Goal: Use online tool/utility: Utilize a website feature to perform a specific function

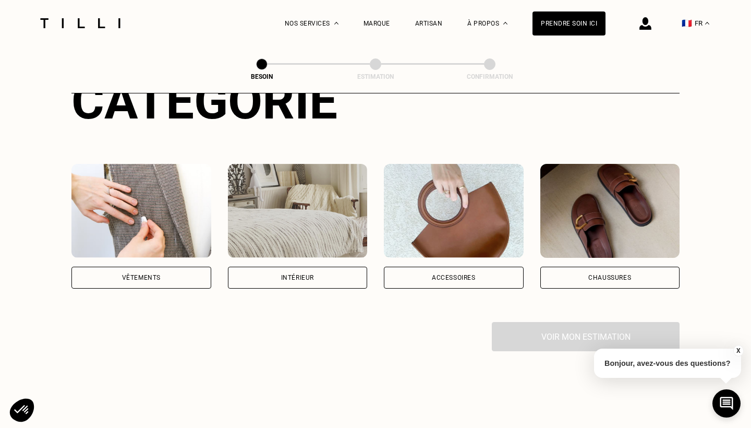
scroll to position [154, 0]
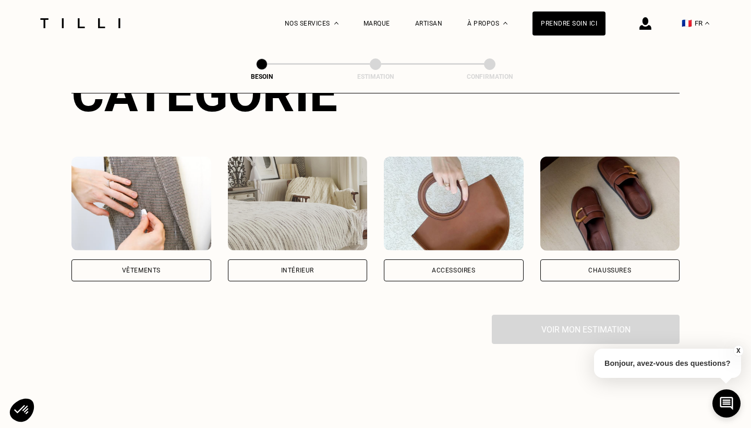
click at [176, 259] on div "Vêtements" at bounding box center [141, 270] width 140 height 22
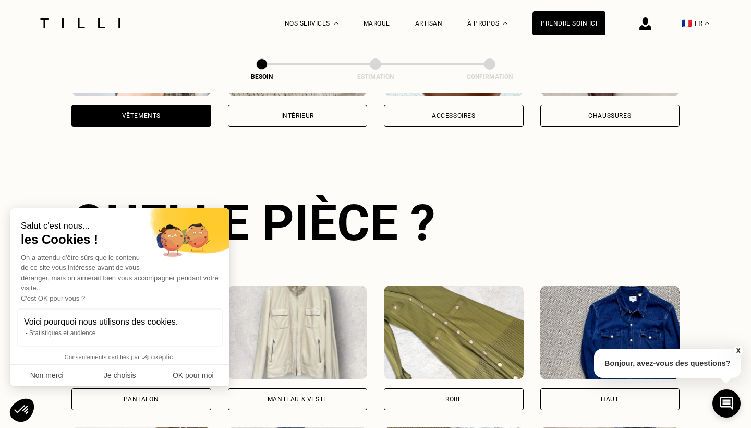
scroll to position [340, 0]
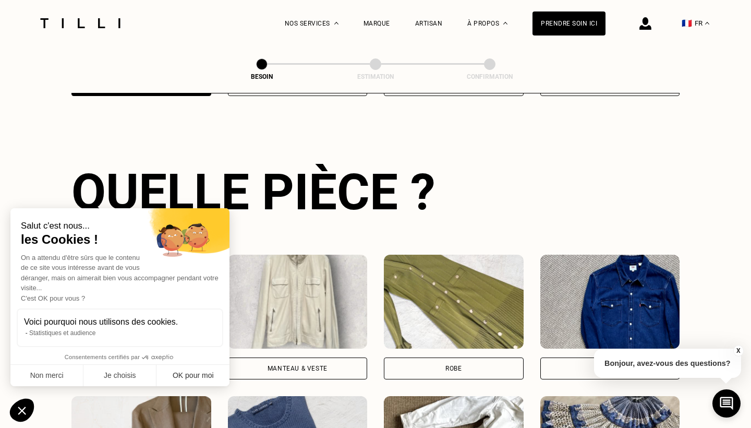
click at [184, 376] on button "OK pour moi" at bounding box center [192, 376] width 73 height 22
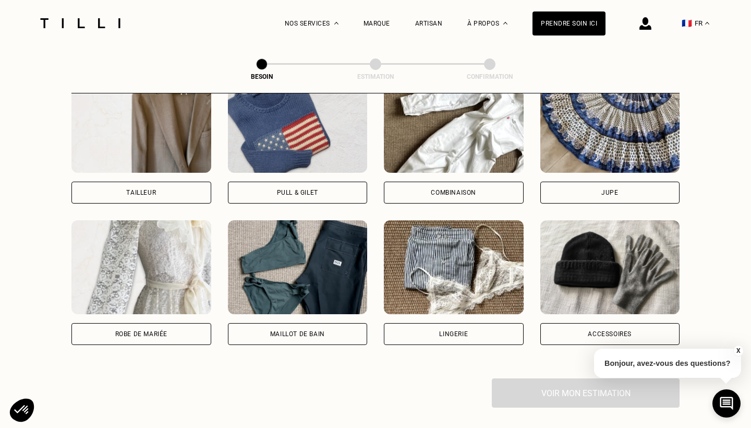
scroll to position [684, 0]
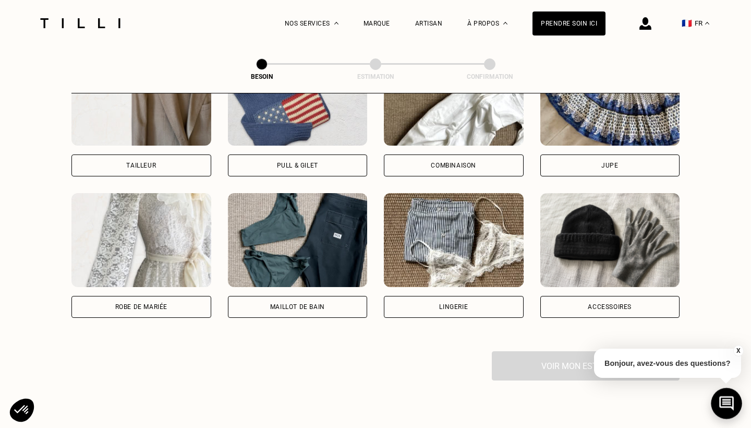
click at [721, 402] on icon at bounding box center [726, 404] width 17 height 28
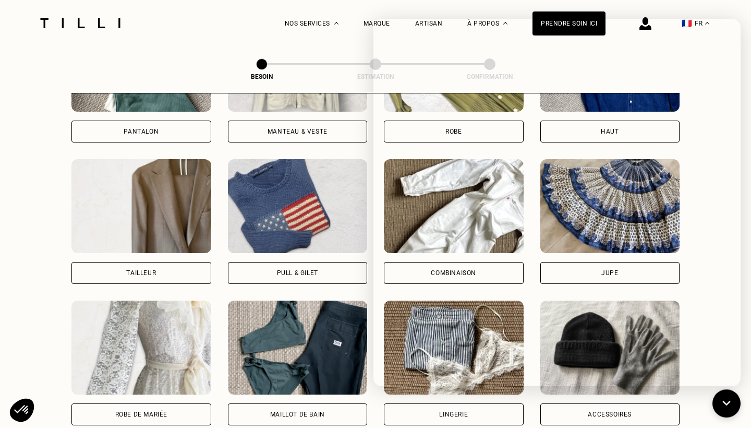
scroll to position [500, 0]
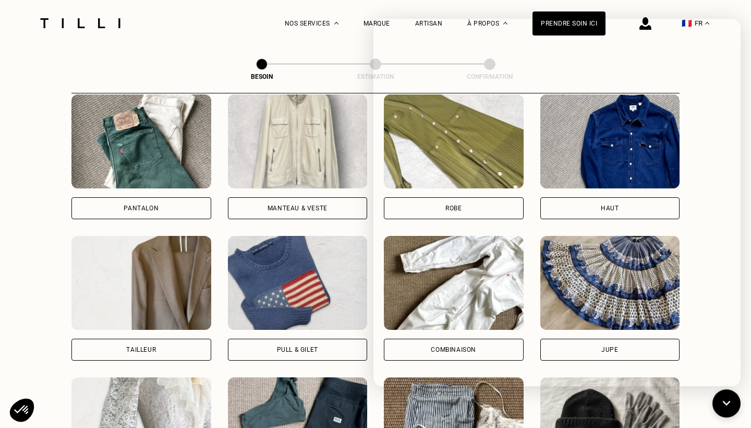
click at [110, 197] on div "Pantalon" at bounding box center [141, 208] width 140 height 22
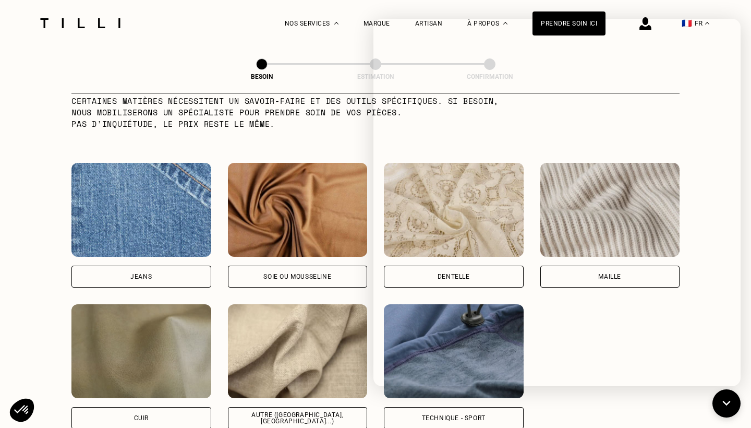
scroll to position [1066, 0]
click at [735, 397] on button at bounding box center [726, 403] width 31 height 31
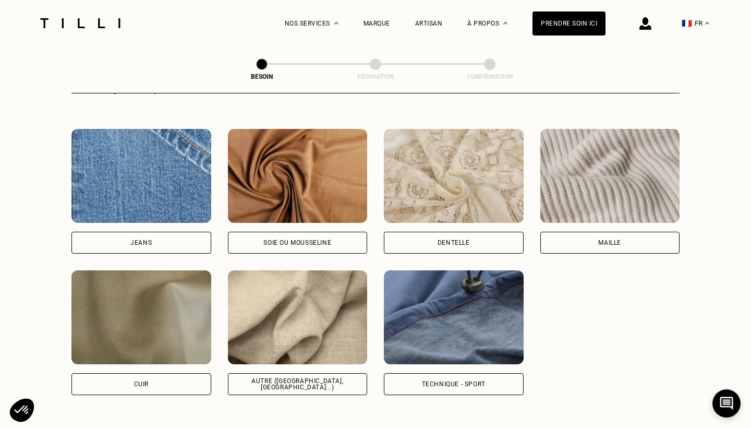
scroll to position [1099, 0]
click at [299, 378] on div "Autre ([GEOGRAPHIC_DATA], [GEOGRAPHIC_DATA]...)" at bounding box center [298, 384] width 122 height 13
select select "FR"
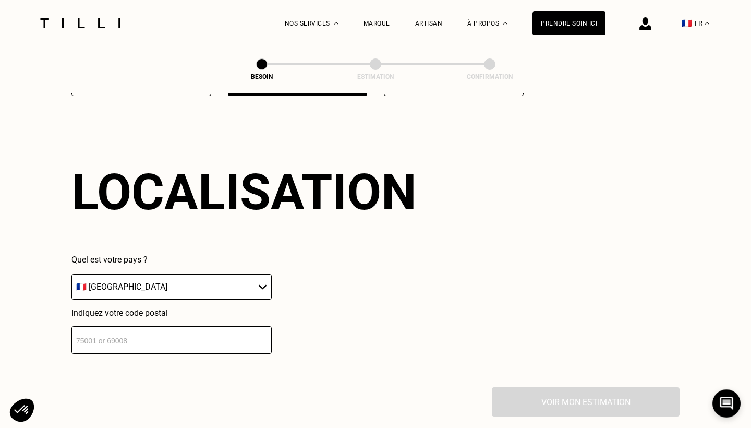
click at [162, 330] on input "number" at bounding box center [171, 340] width 200 height 28
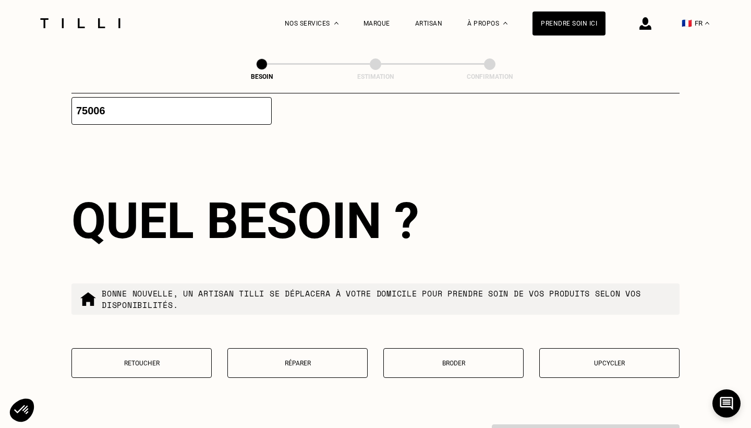
scroll to position [1659, 0]
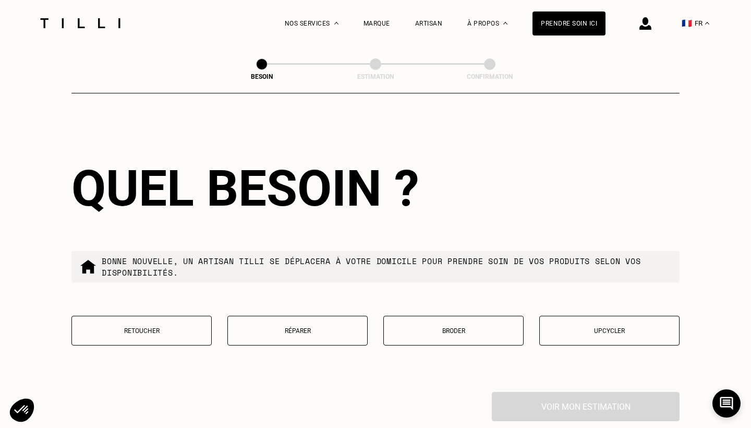
type input "75006"
click at [263, 327] on p "Réparer" at bounding box center [297, 330] width 129 height 7
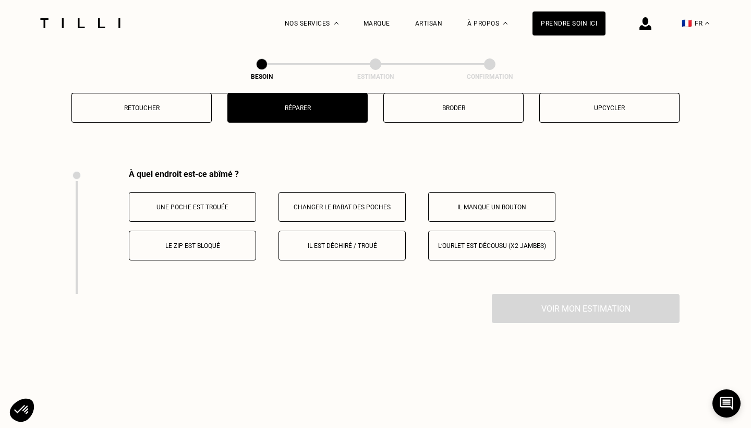
scroll to position [1925, 0]
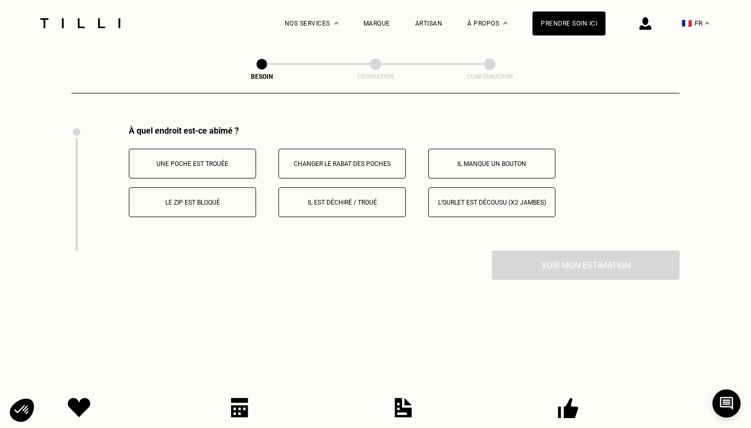
click at [328, 199] on p "Il est déchiré / troué" at bounding box center [342, 202] width 116 height 7
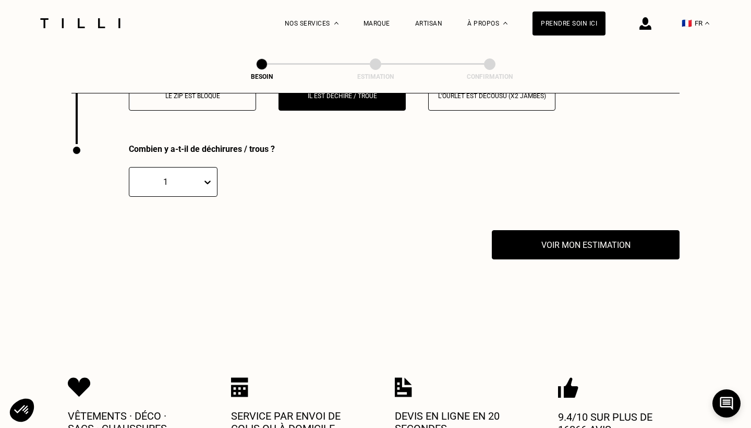
scroll to position [2050, 0]
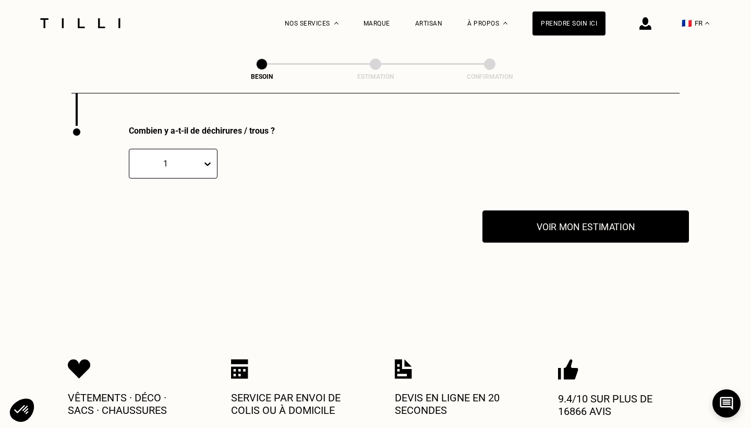
click at [548, 220] on button "Voir mon estimation" at bounding box center [585, 226] width 207 height 32
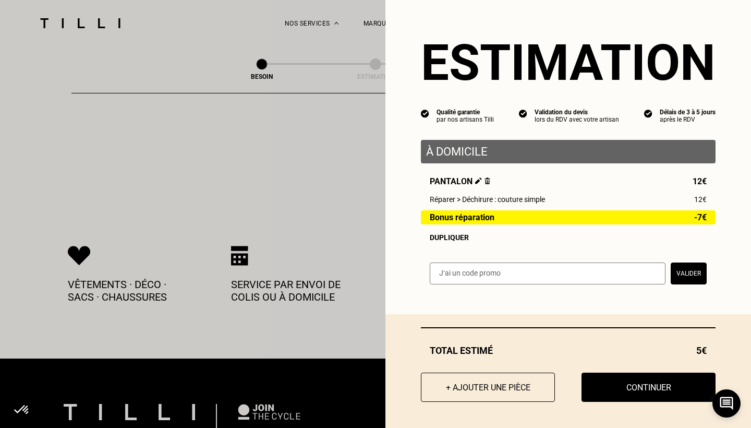
scroll to position [2172, 0]
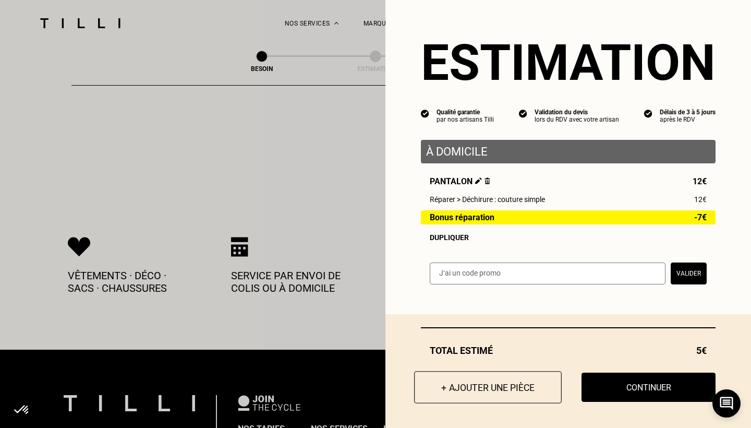
click at [526, 384] on button "+ Ajouter une pièce" at bounding box center [488, 387] width 148 height 32
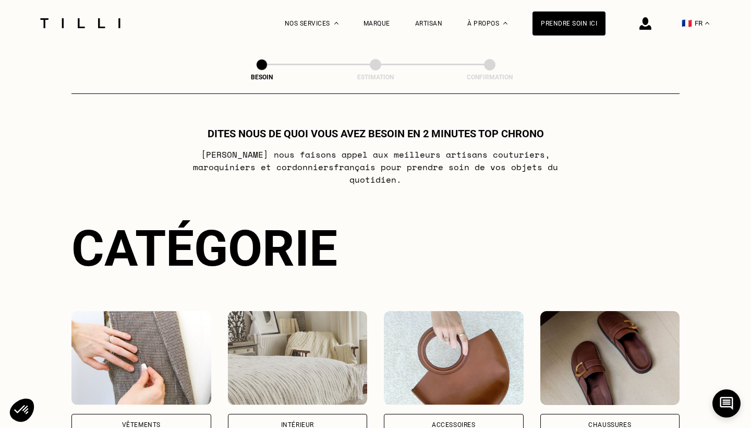
scroll to position [123, 0]
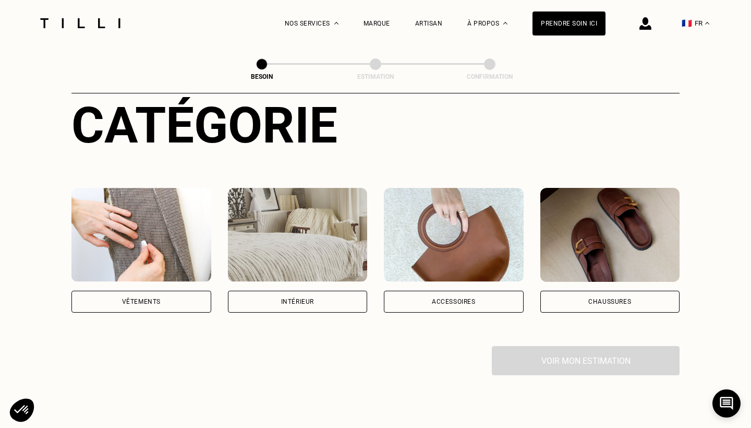
click at [136, 298] on div "Vêtements" at bounding box center [141, 301] width 39 height 6
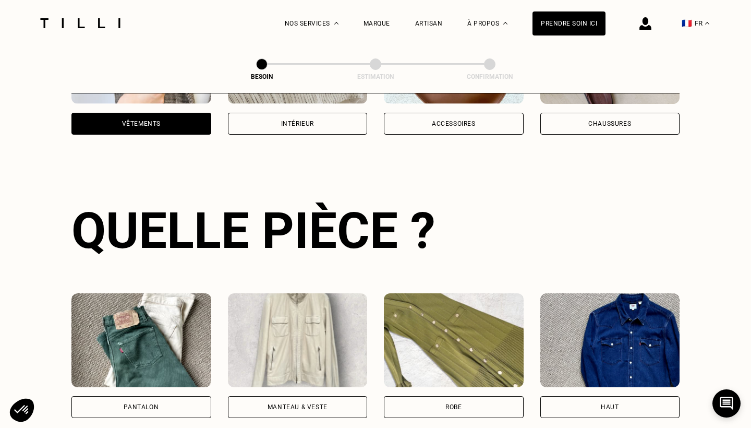
scroll to position [340, 0]
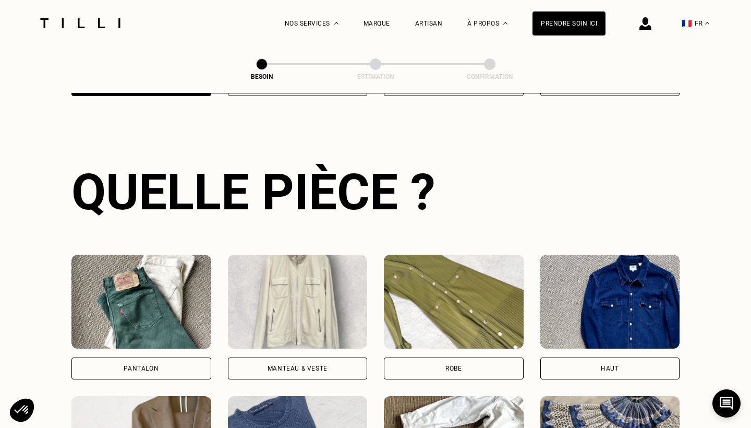
click at [132, 359] on div "Pantalon" at bounding box center [141, 368] width 140 height 22
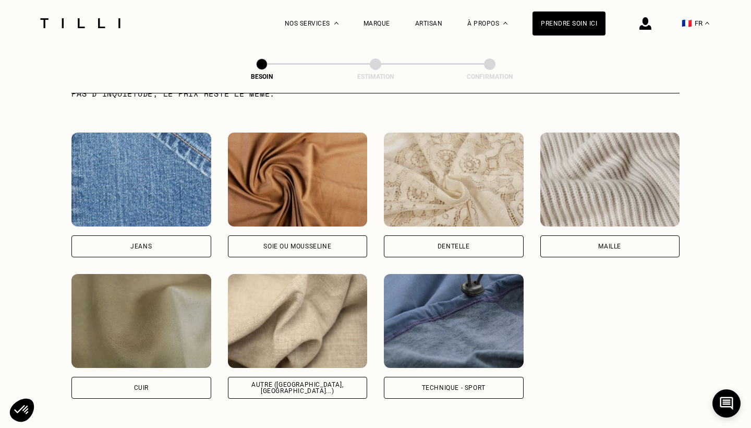
scroll to position [1097, 0]
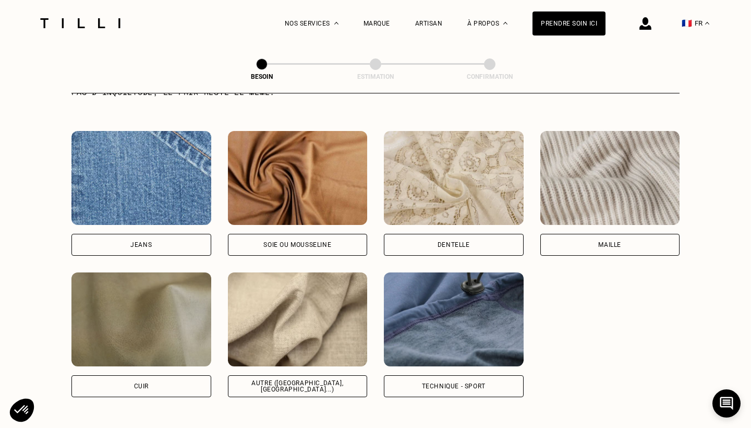
click at [291, 336] on img at bounding box center [298, 319] width 140 height 94
select select "FR"
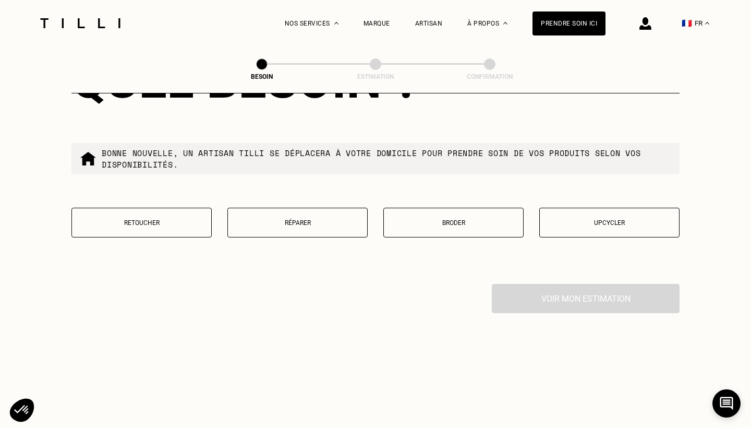
scroll to position [1737, 0]
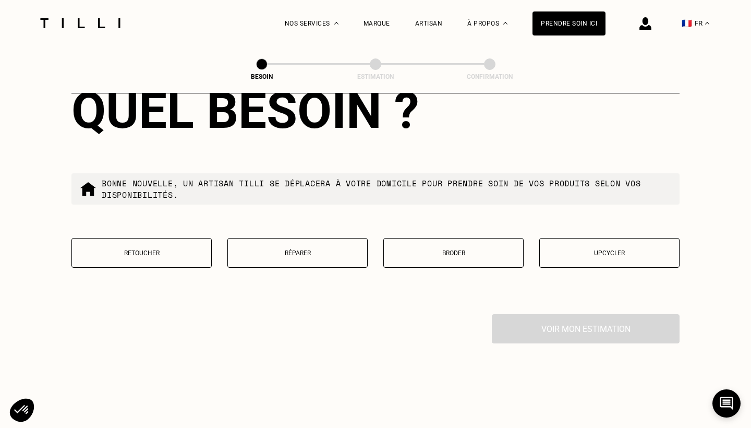
click at [287, 239] on button "Réparer" at bounding box center [297, 253] width 140 height 30
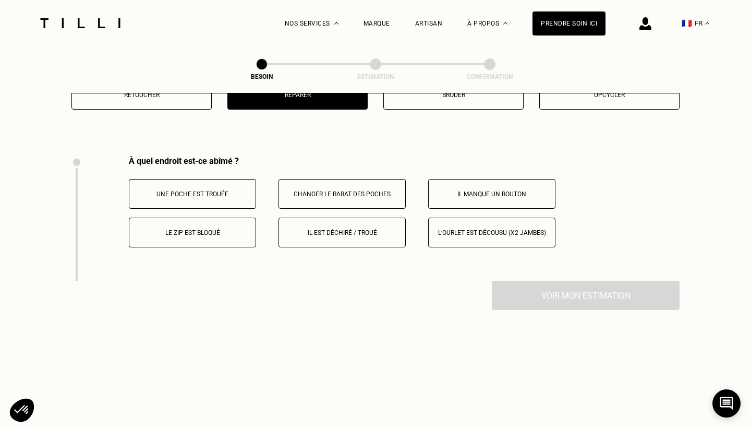
scroll to position [1925, 0]
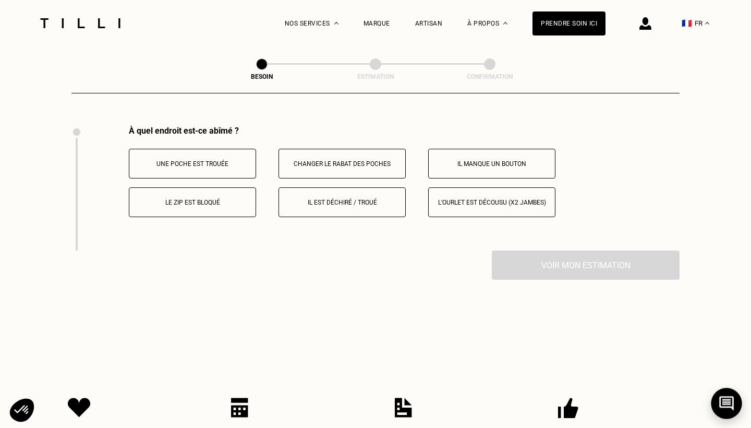
click at [731, 402] on icon at bounding box center [726, 404] width 17 height 28
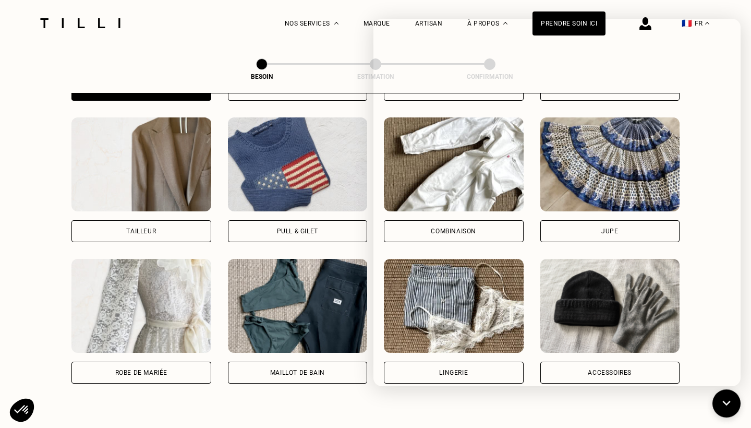
scroll to position [618, 0]
